Goal: Information Seeking & Learning: Learn about a topic

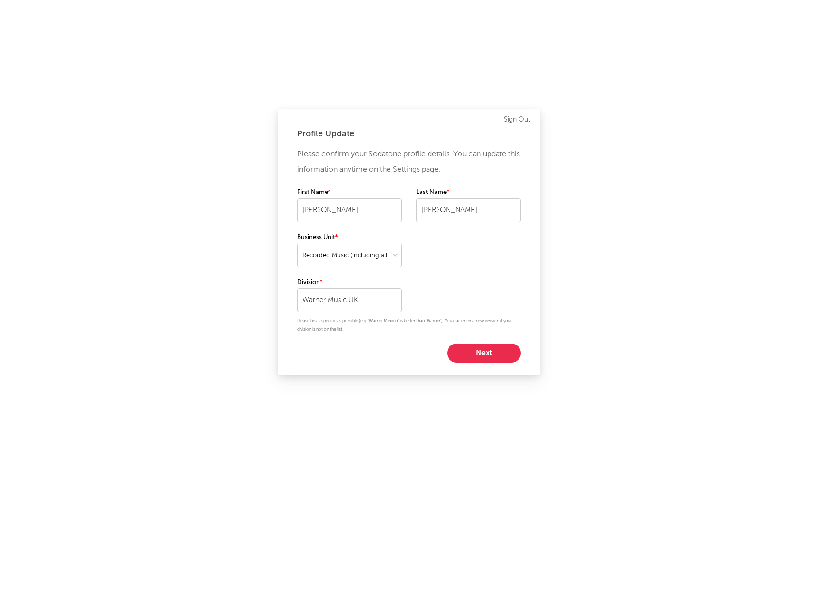
select select "recorded_music"
click at [477, 350] on button "Next" at bounding box center [484, 352] width 74 height 19
select select "other"
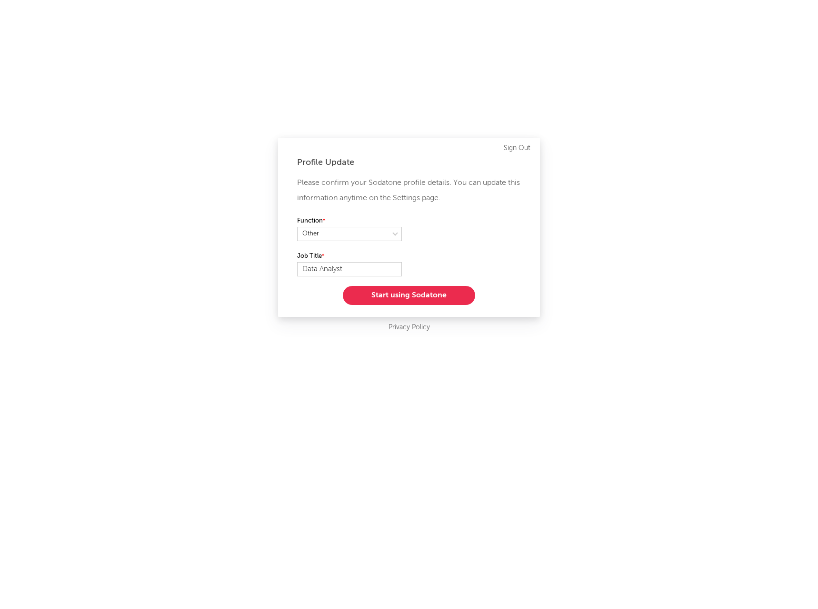
click at [411, 297] on button "Start using Sodatone" at bounding box center [409, 295] width 132 height 19
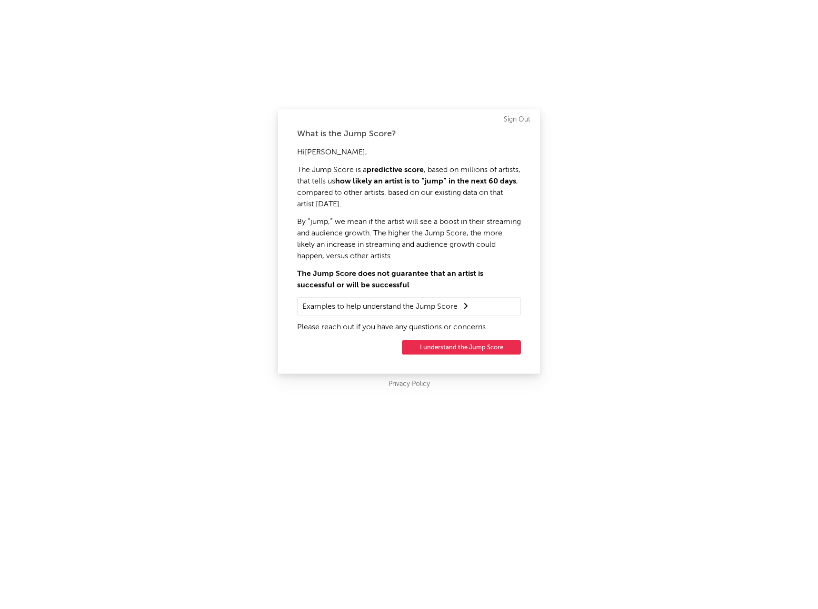
click at [471, 350] on button "I understand the Jump Score" at bounding box center [461, 347] width 119 height 14
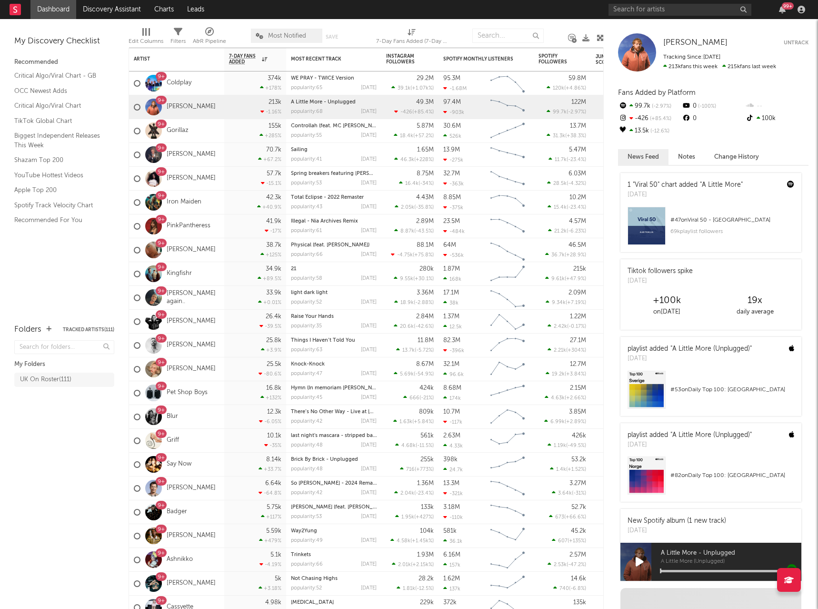
click at [187, 85] on link "Coldplay" at bounding box center [179, 83] width 25 height 8
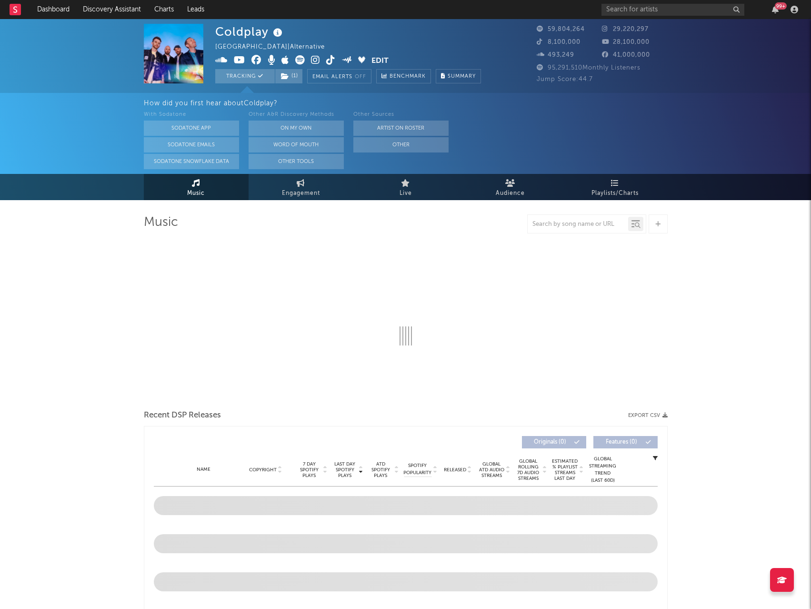
click at [306, 186] on link "Engagement" at bounding box center [301, 187] width 105 height 26
select select "1w"
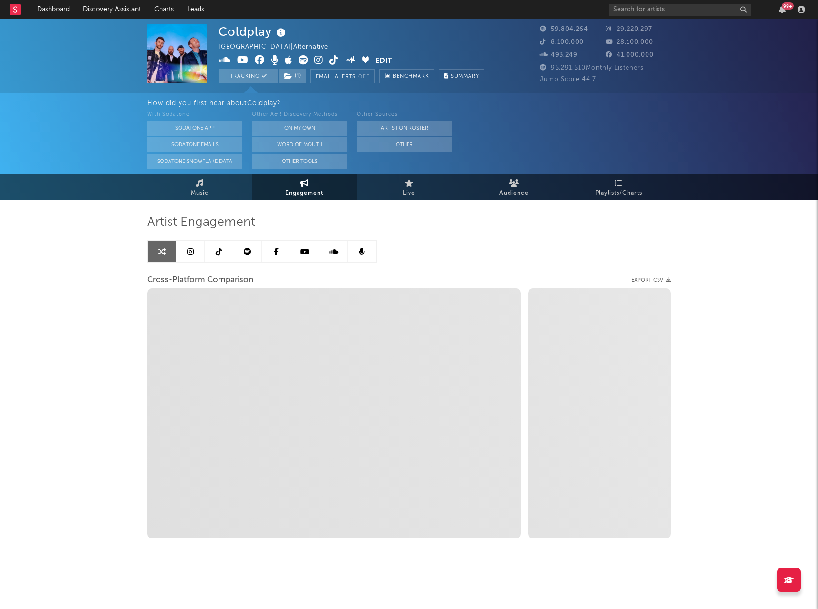
click at [221, 250] on icon at bounding box center [219, 252] width 7 height 8
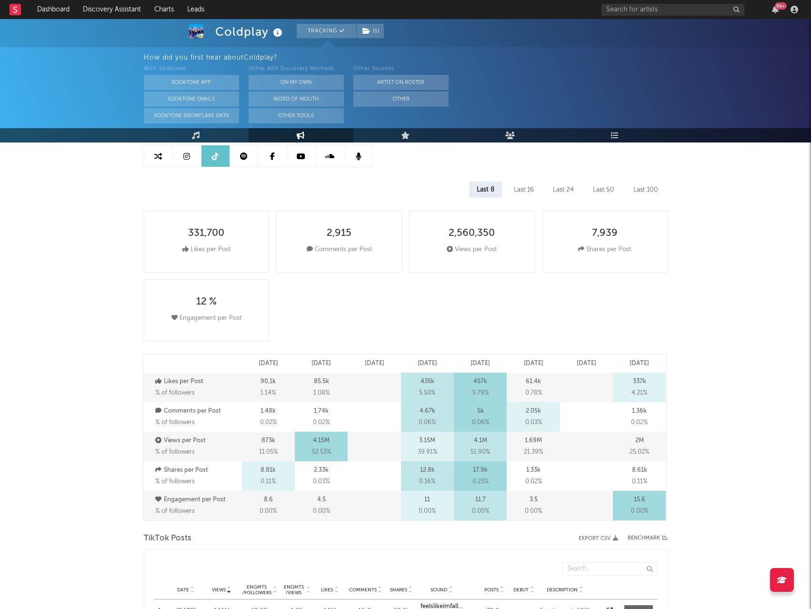
select select "6m"
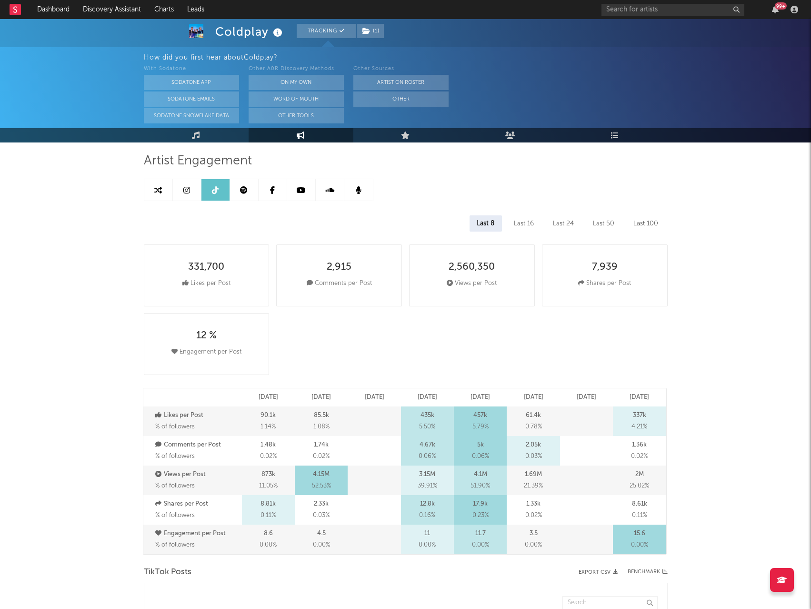
scroll to position [51, 0]
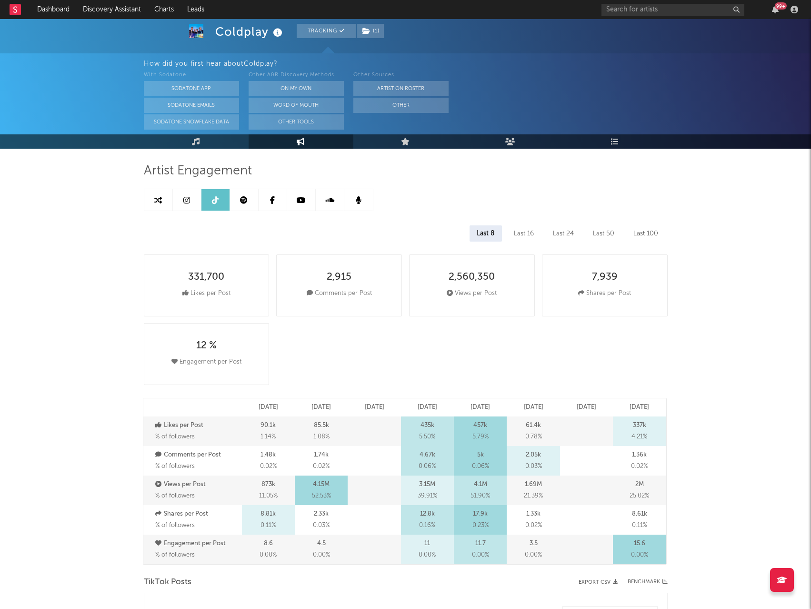
click at [15, 11] on rect at bounding box center [15, 9] width 11 height 11
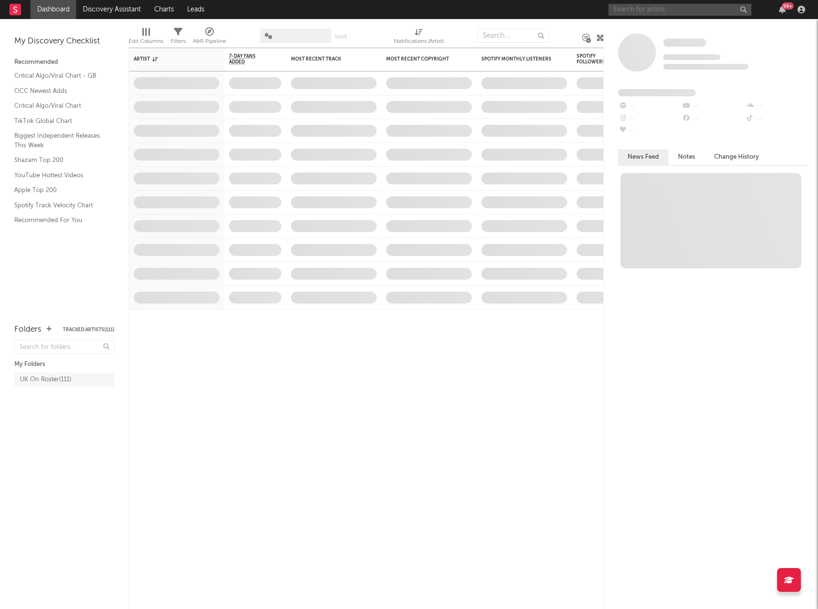
click at [672, 9] on input "text" at bounding box center [680, 10] width 143 height 12
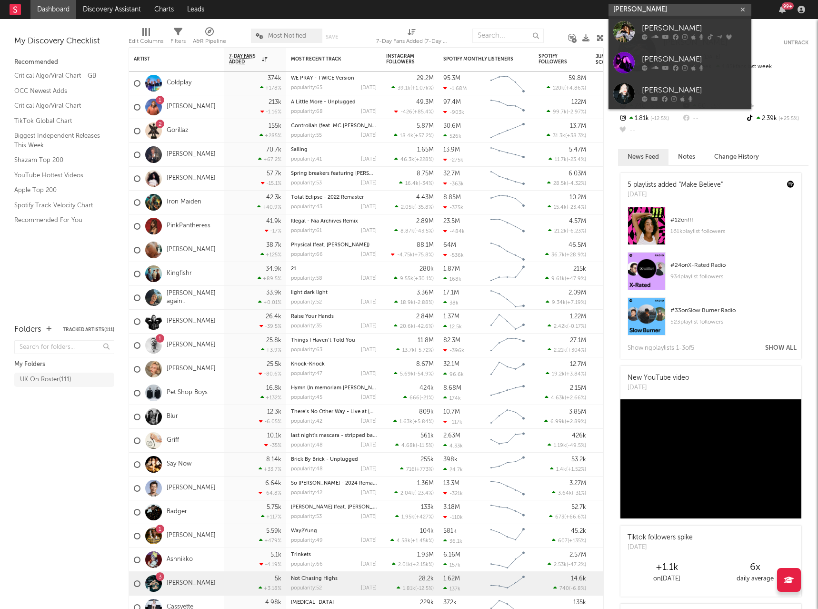
type input "olivia dean"
click at [663, 25] on div "Olivia Dean" at bounding box center [694, 28] width 105 height 11
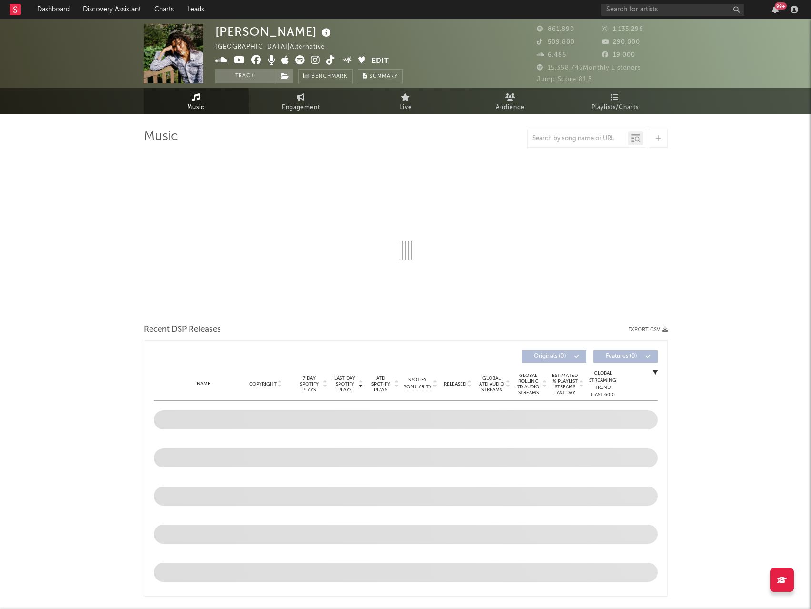
click at [295, 106] on span "Engagement" at bounding box center [301, 107] width 38 height 11
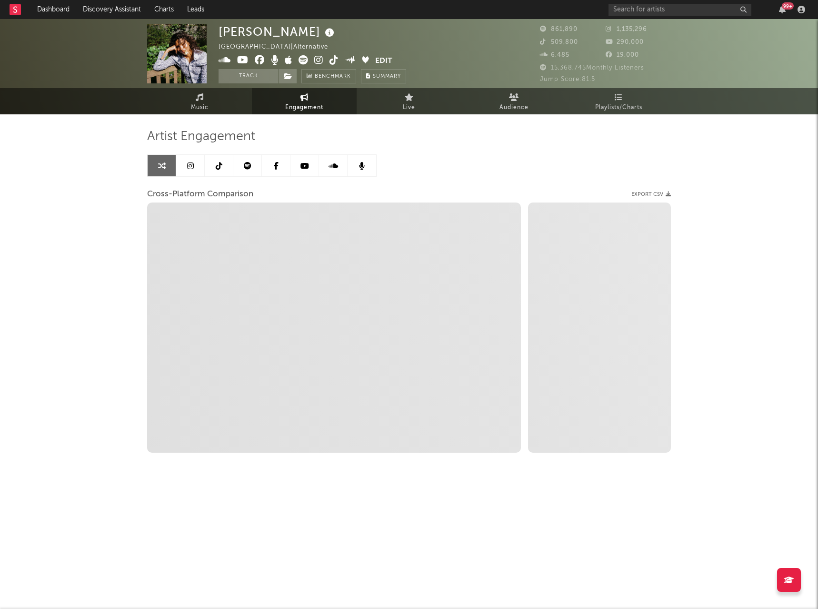
select select "1w"
select select "1m"
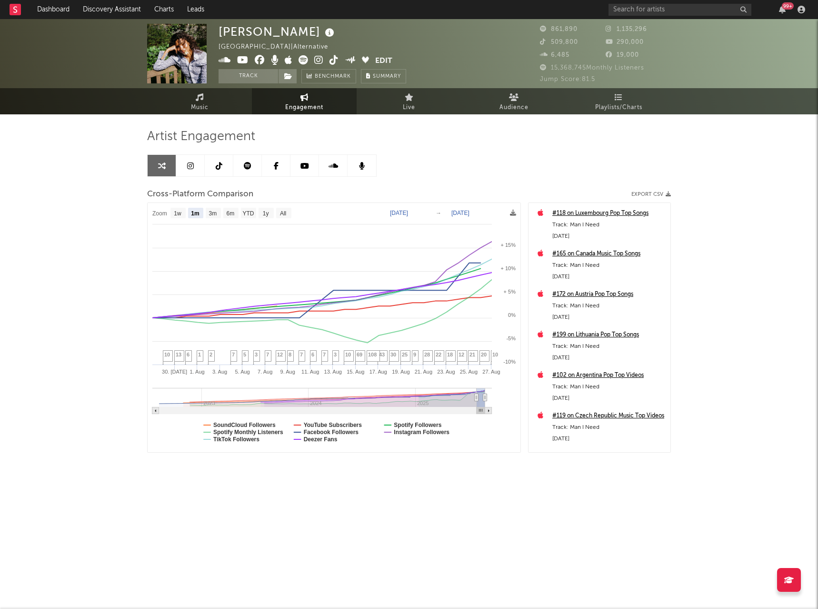
click at [220, 168] on icon at bounding box center [219, 166] width 7 height 8
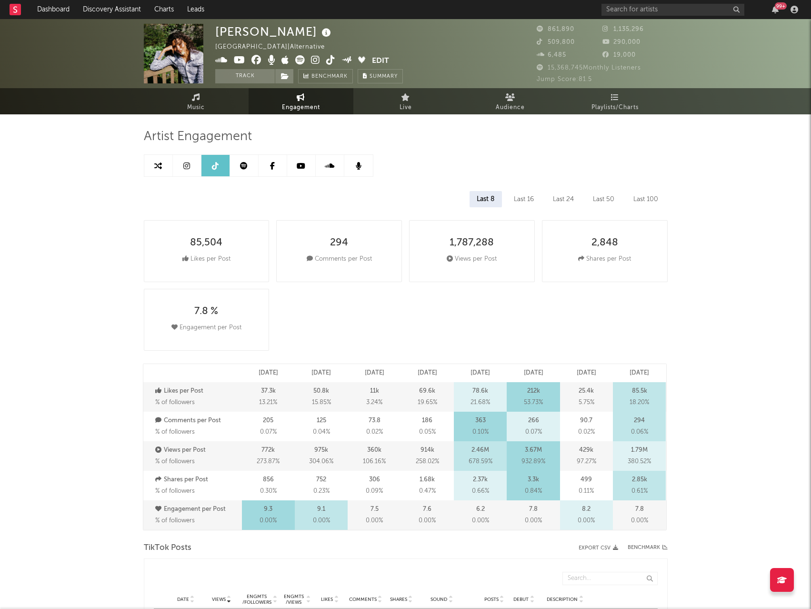
select select "6m"
click at [194, 101] on link "Music" at bounding box center [196, 101] width 105 height 26
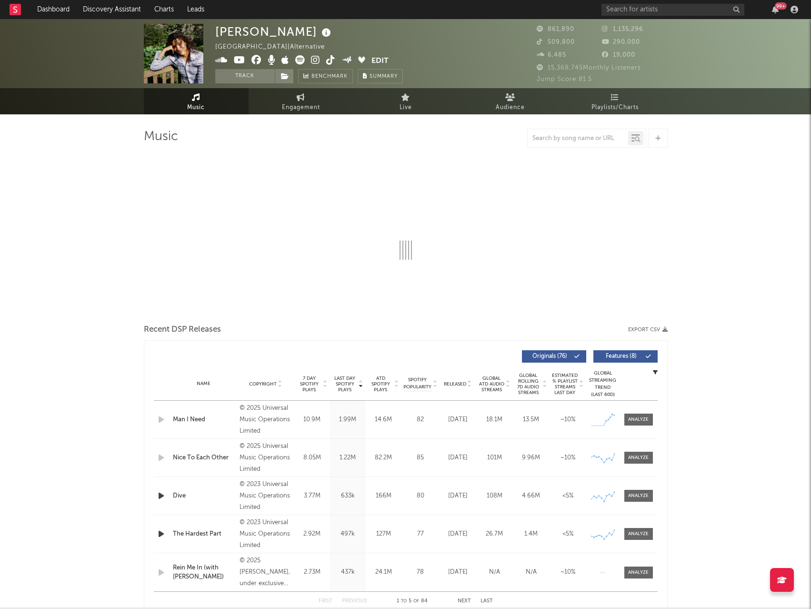
select select "6m"
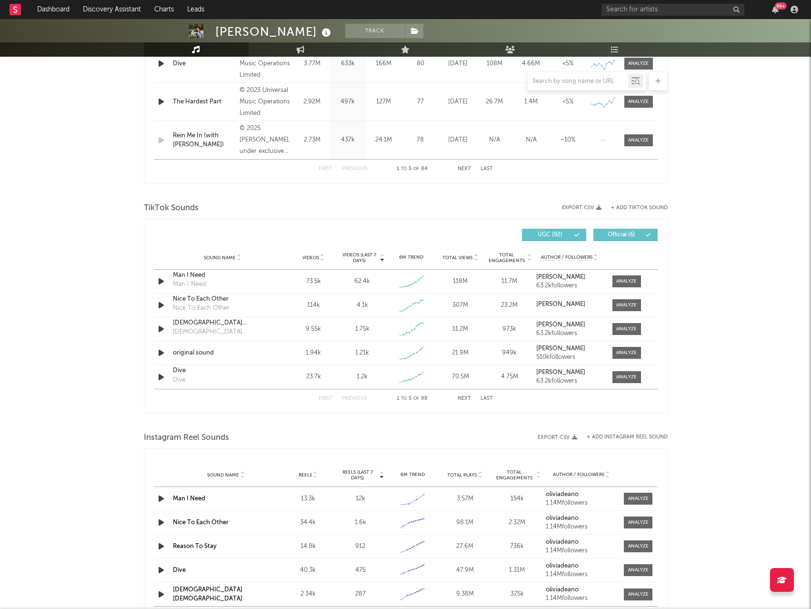
scroll to position [524, 0]
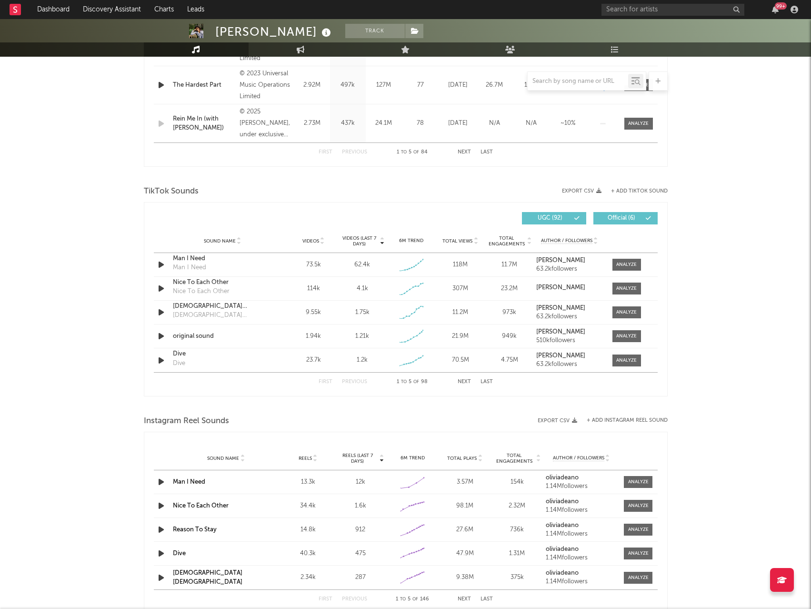
click at [464, 385] on div "First Previous 1 to 5 of 98 Next Last" at bounding box center [406, 381] width 174 height 19
click at [466, 379] on button "Next" at bounding box center [464, 381] width 13 height 5
click at [358, 383] on button "Previous" at bounding box center [354, 381] width 25 height 5
click at [462, 383] on button "Next" at bounding box center [464, 381] width 13 height 5
click at [461, 381] on button "Next" at bounding box center [464, 381] width 13 height 5
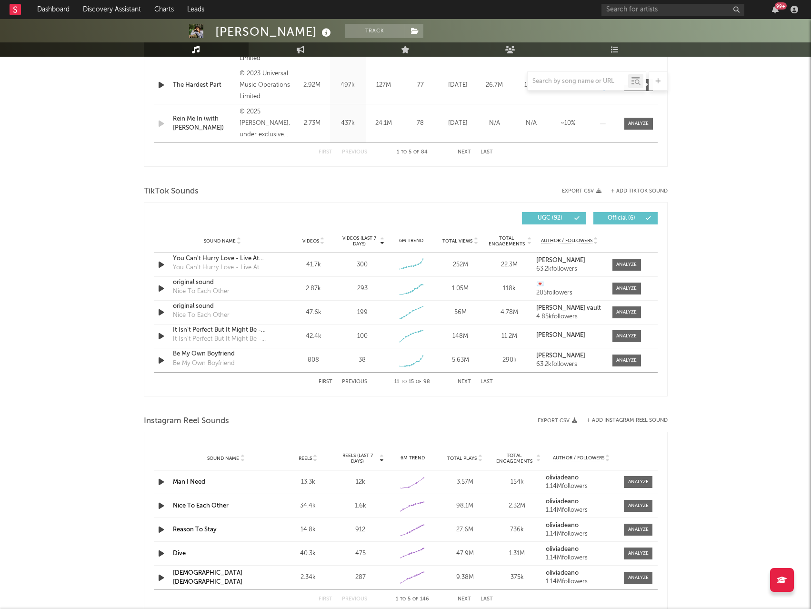
click at [351, 380] on button "Previous" at bounding box center [354, 381] width 25 height 5
click at [566, 222] on button "UGC ( 92 )" at bounding box center [554, 218] width 64 height 12
click at [461, 381] on button "Next" at bounding box center [464, 381] width 13 height 5
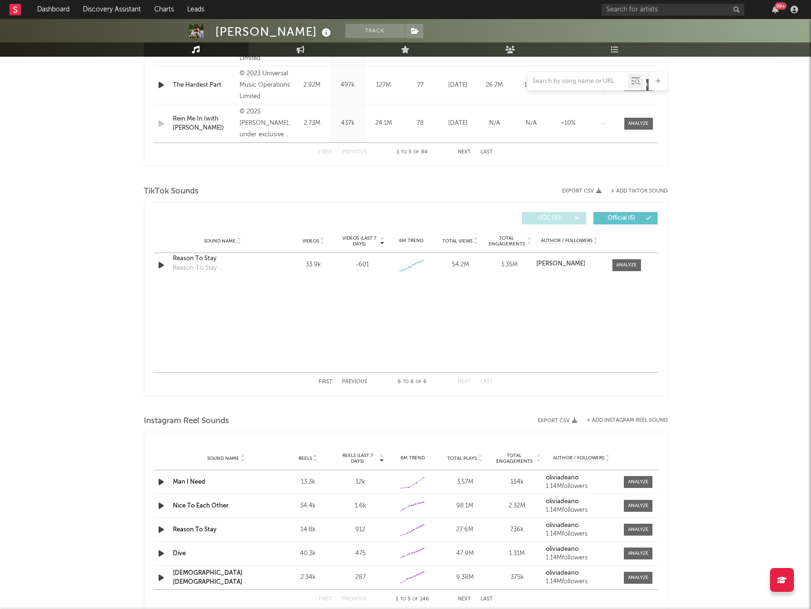
click at [350, 379] on button "Previous" at bounding box center [354, 381] width 25 height 5
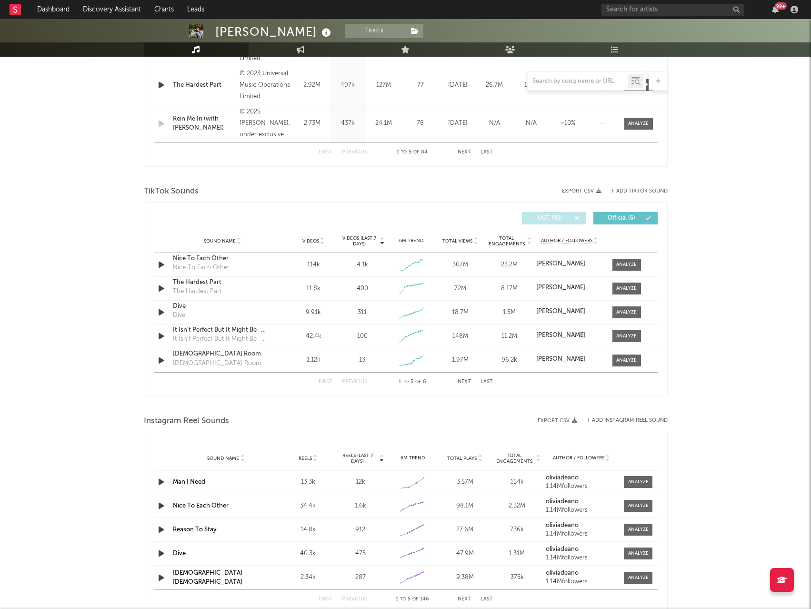
click at [554, 221] on span "UGC ( 92 )" at bounding box center [550, 218] width 44 height 6
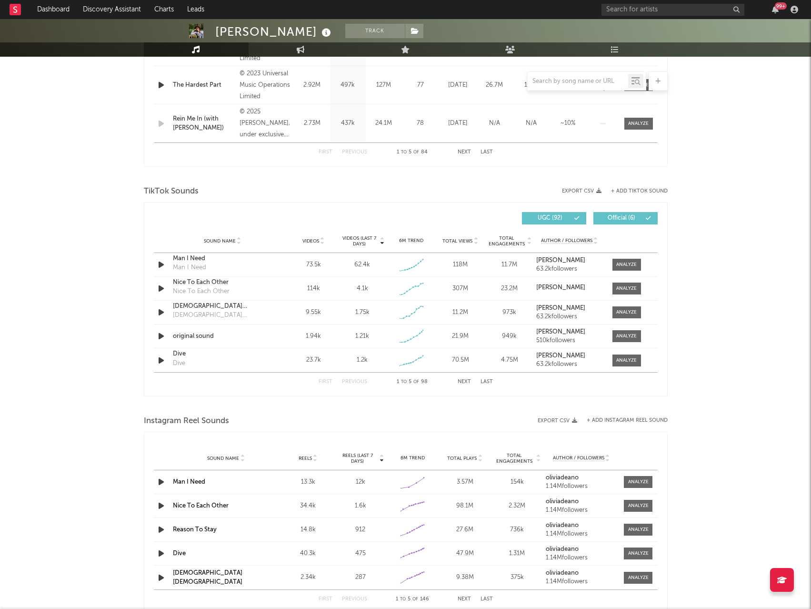
click at [554, 221] on span "UGC ( 92 )" at bounding box center [550, 218] width 44 height 6
